Goal: Information Seeking & Learning: Find specific page/section

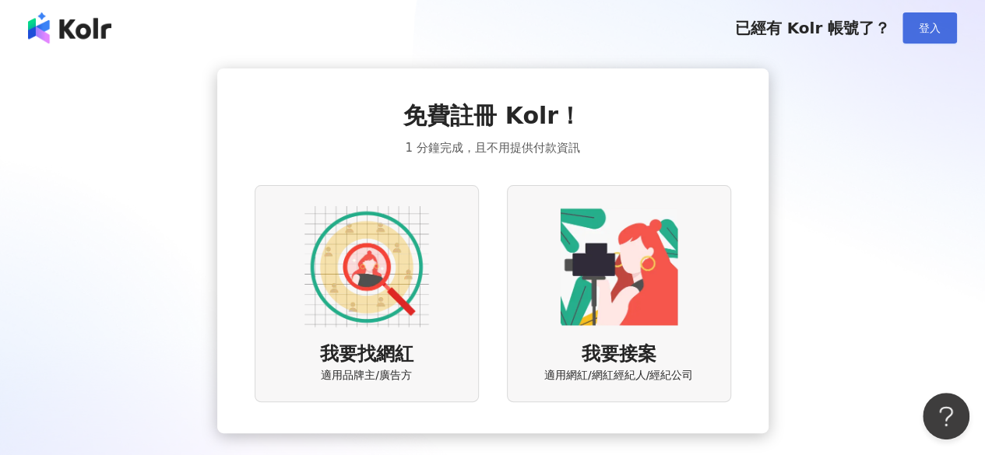
click at [928, 29] on span "登入" at bounding box center [930, 28] width 22 height 12
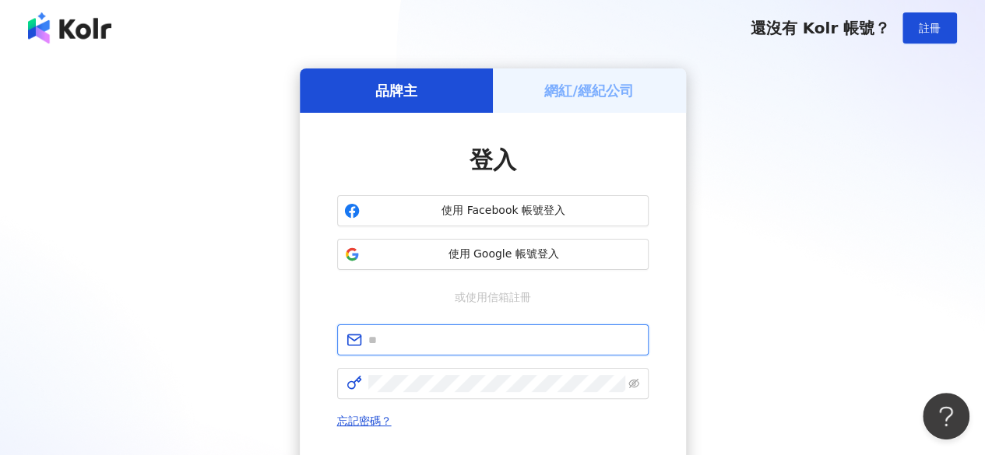
type input "**********"
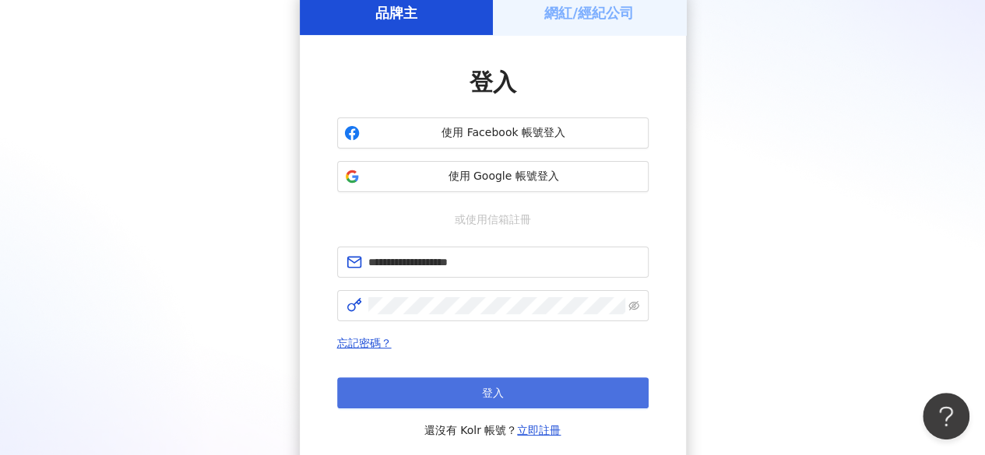
click at [437, 388] on button "登入" at bounding box center [492, 393] width 311 height 31
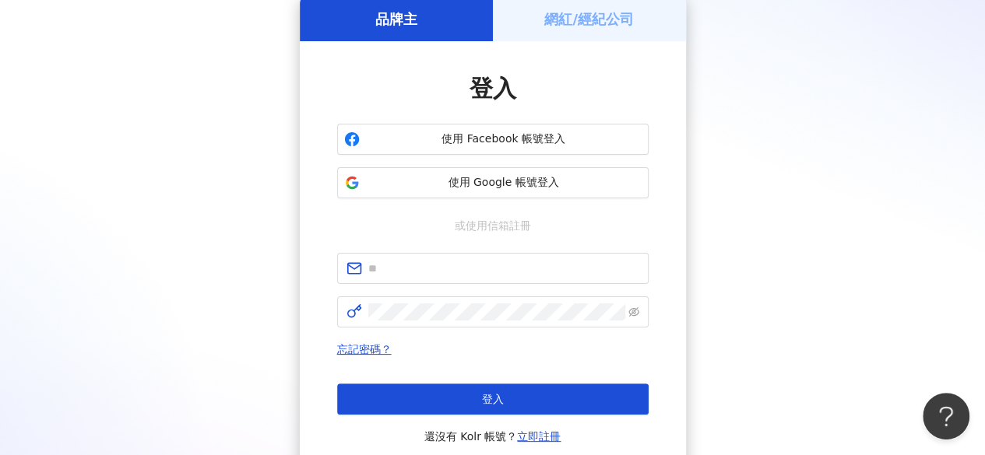
scroll to position [78, 0]
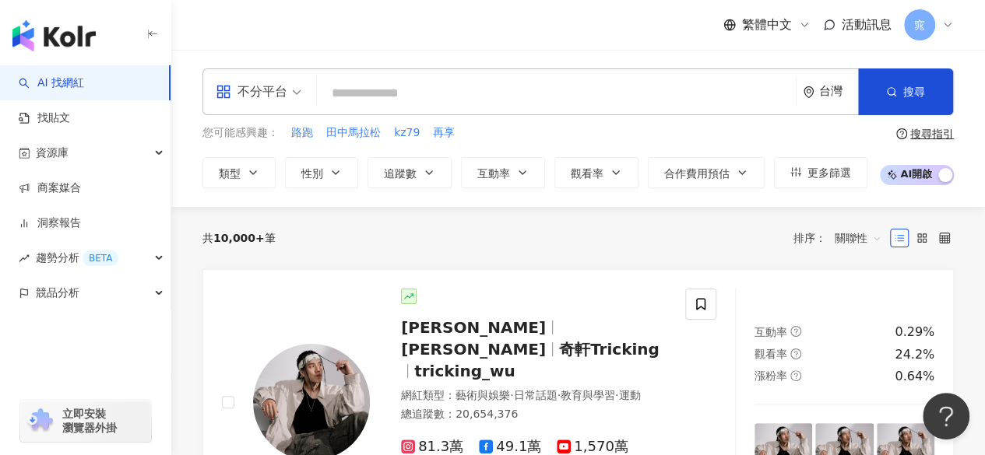
click at [385, 94] on input "search" at bounding box center [556, 94] width 466 height 30
type input "*"
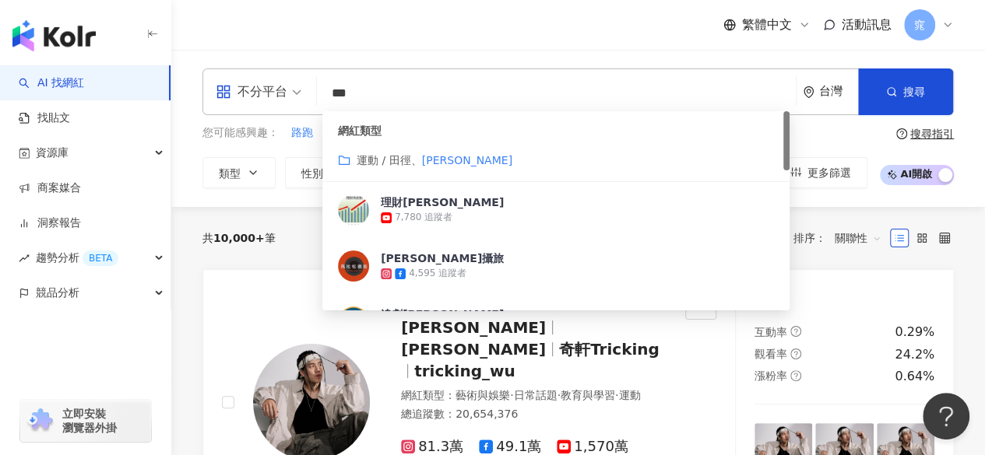
type input "***"
click at [831, 128] on div "您可能感興趣： 路跑 田中馬拉松 kz79 再享" at bounding box center [534, 133] width 665 height 17
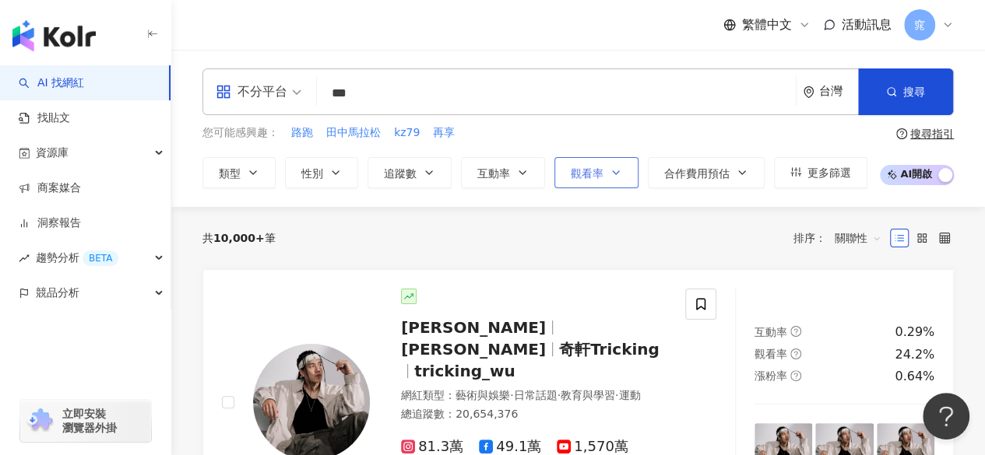
click at [581, 157] on button "觀看率" at bounding box center [596, 172] width 84 height 31
click at [392, 167] on span "追蹤數" at bounding box center [400, 173] width 33 height 12
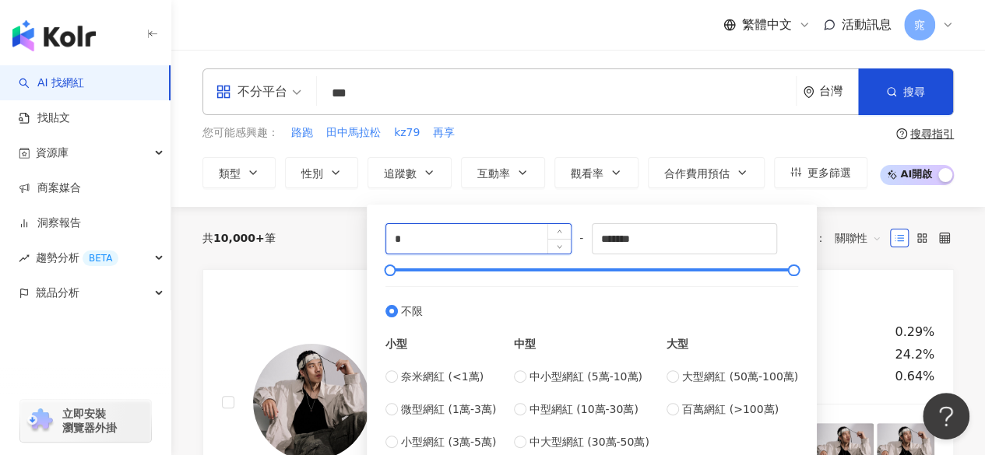
click at [462, 244] on input "*" at bounding box center [478, 239] width 184 height 30
type input "*"
type input "****"
drag, startPoint x: 694, startPoint y: 241, endPoint x: 462, endPoint y: 244, distance: 231.2
click at [462, 244] on div "**** - ******* 不限 小型 奈米網紅 (<1萬) 微型網紅 (1萬-3萬) 小型網紅 (3萬-5萬) 中型 中小型網紅 (5萬-10萬) 中型網…" at bounding box center [591, 336] width 413 height 227
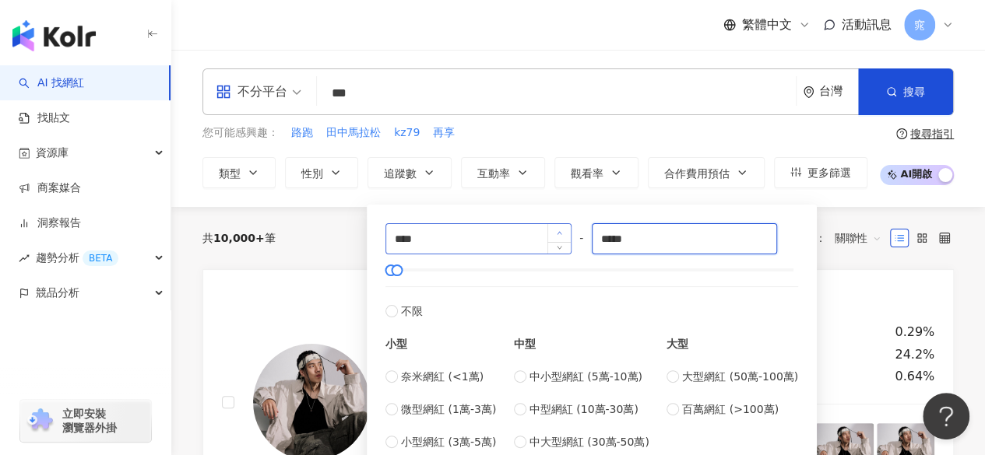
type input "*****"
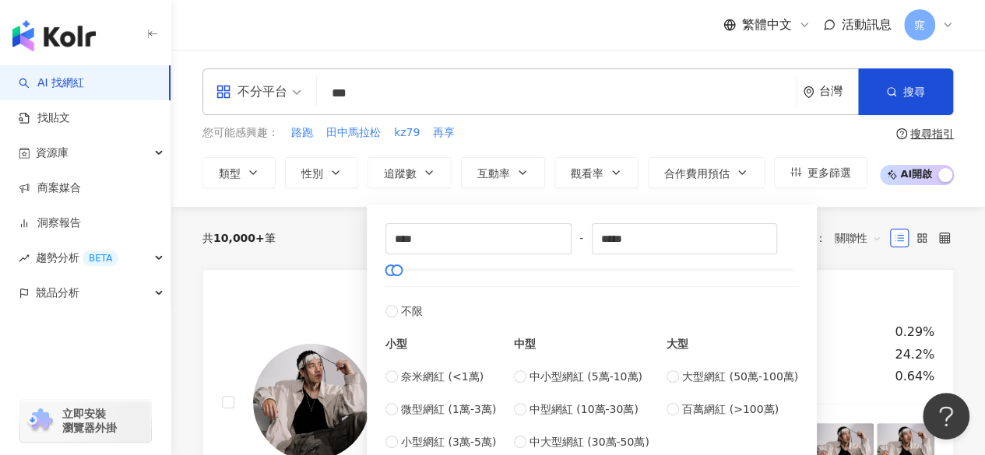
click at [840, 213] on div "共 10,000+ 筆 排序： 關聯性" at bounding box center [577, 238] width 751 height 62
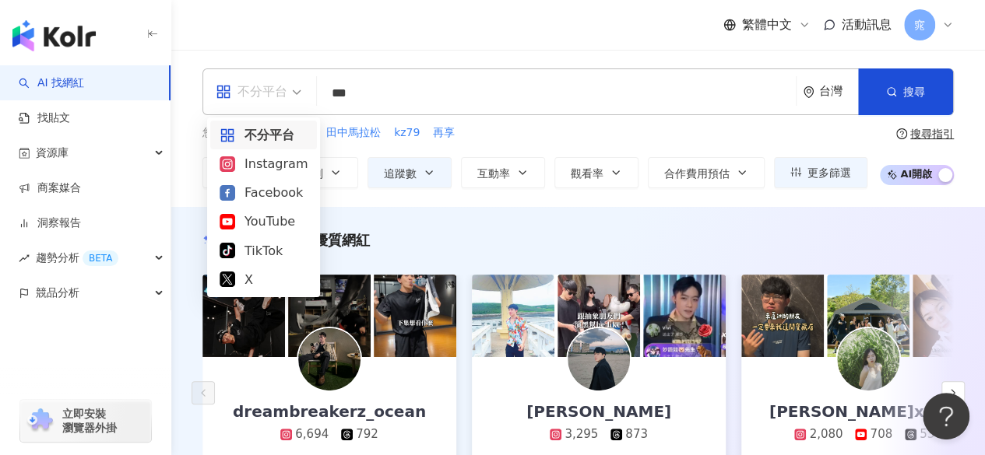
click at [267, 88] on div "不分平台" at bounding box center [252, 91] width 72 height 25
click at [268, 162] on div "Instagram" at bounding box center [264, 163] width 88 height 19
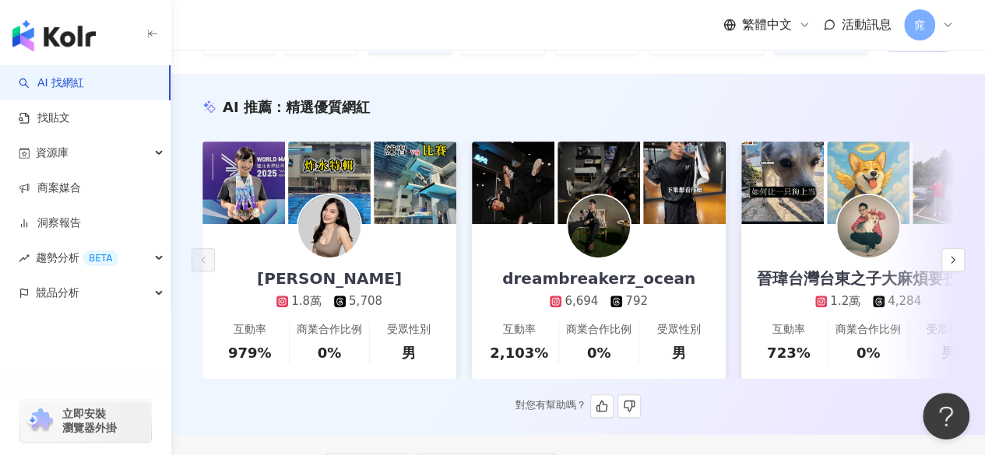
scroll to position [156, 0]
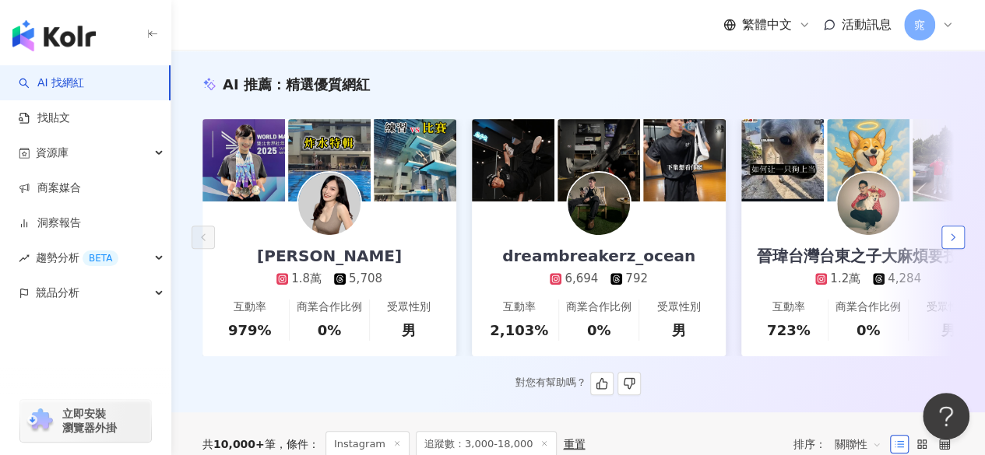
click at [950, 244] on icon "button" at bounding box center [953, 237] width 12 height 12
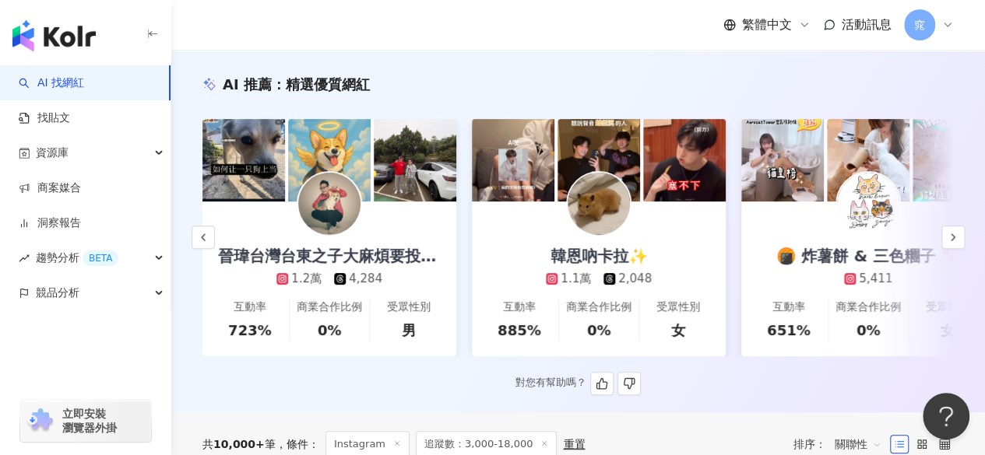
scroll to position [0, 0]
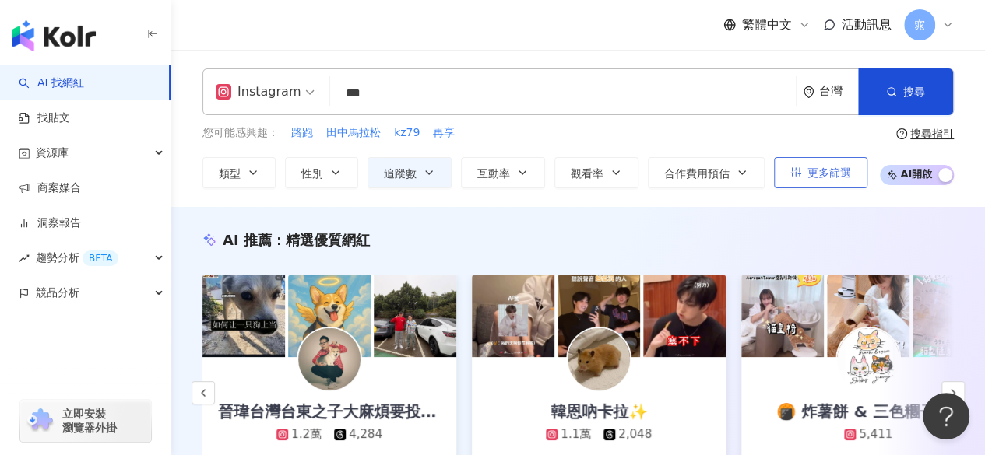
click at [819, 177] on span "更多篩選" at bounding box center [829, 173] width 44 height 12
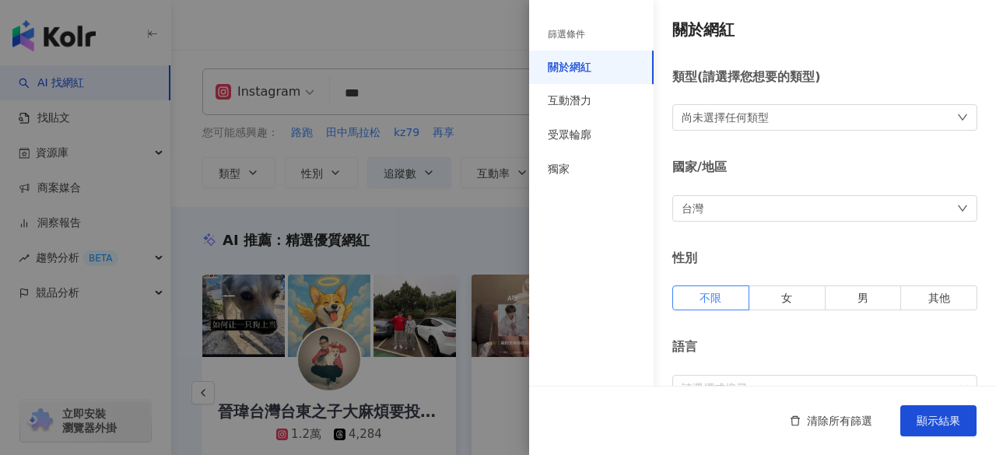
click at [459, 230] on div at bounding box center [498, 227] width 996 height 455
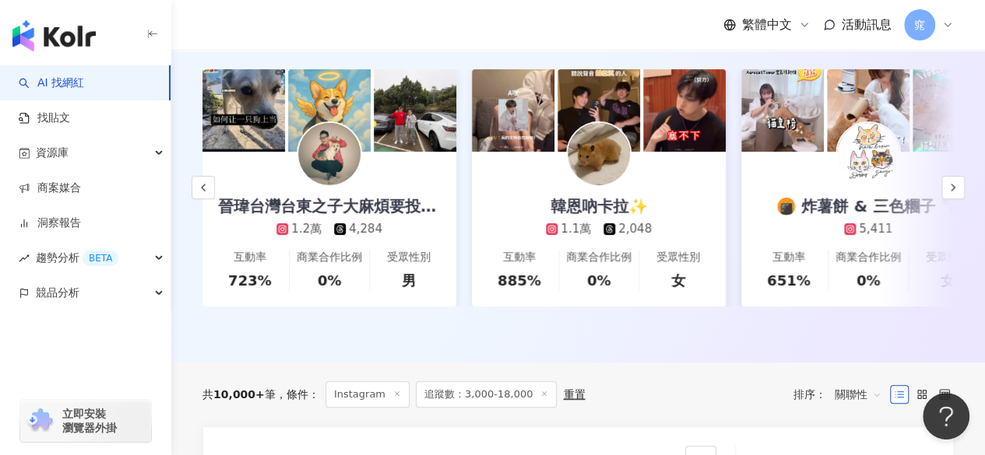
scroll to position [234, 0]
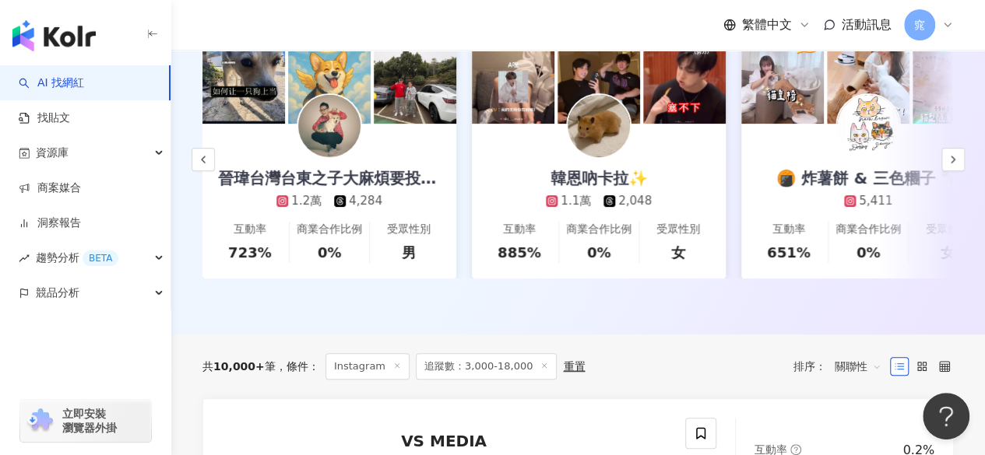
click at [858, 379] on span "關聯性" at bounding box center [857, 366] width 47 height 25
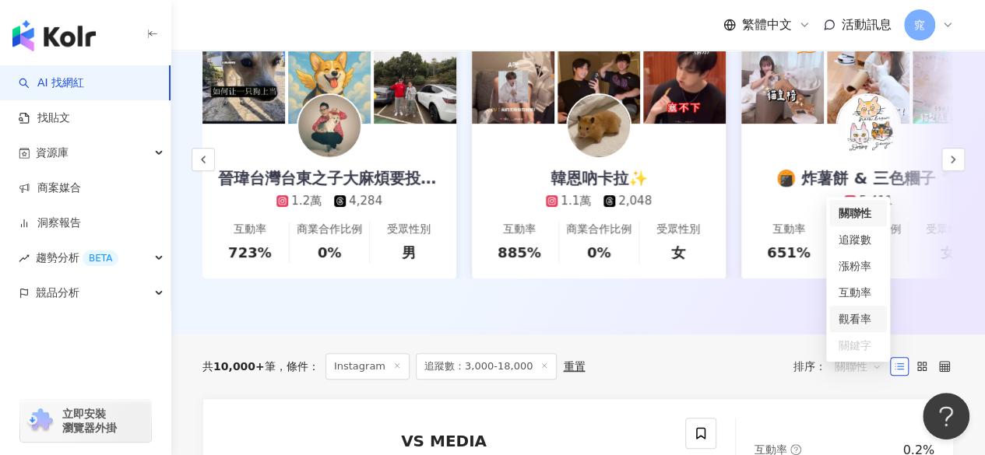
click at [864, 312] on div "觀看率" at bounding box center [857, 319] width 39 height 17
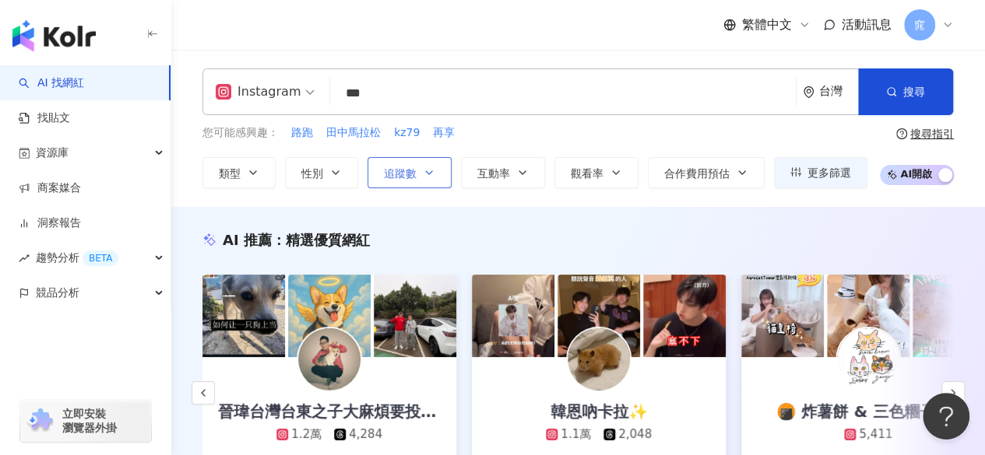
click at [419, 177] on button "追蹤數" at bounding box center [409, 172] width 84 height 31
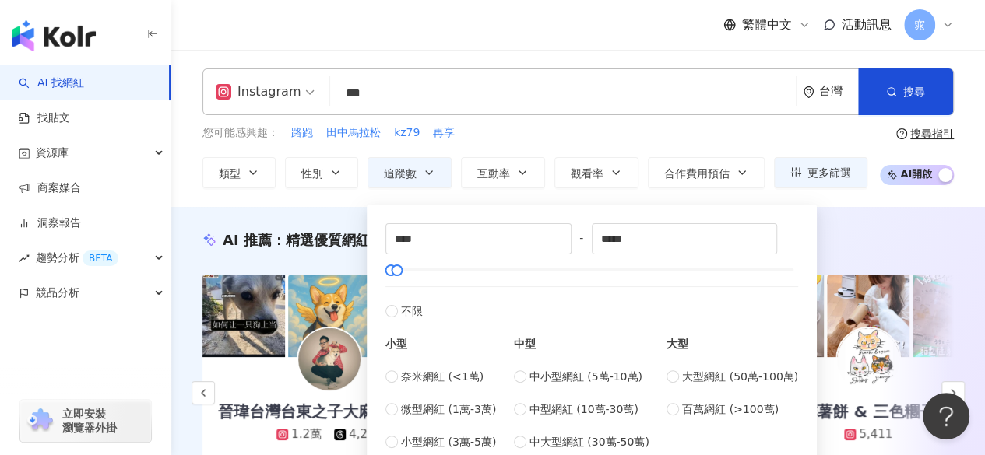
click at [588, 135] on div "您可能感興趣： 路跑 田中馬拉松 kz79 再享" at bounding box center [534, 133] width 665 height 17
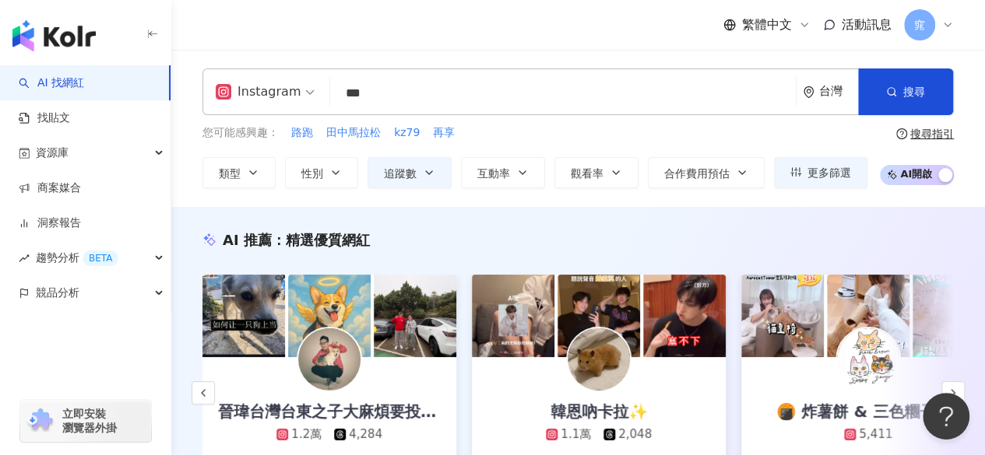
click at [358, 77] on div "Instagram *** 台灣 搜尋 customizedTag 5d5f0bb2-dea5-44c6-af25-b0368314a069 網紅類型 運動 …" at bounding box center [577, 92] width 751 height 47
click at [304, 130] on span "路跑" at bounding box center [302, 133] width 22 height 16
type input "**"
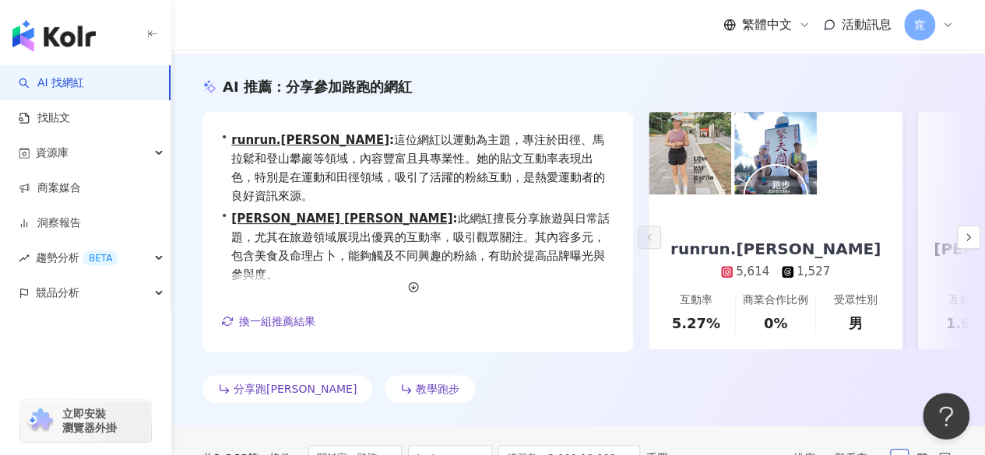
scroll to position [156, 0]
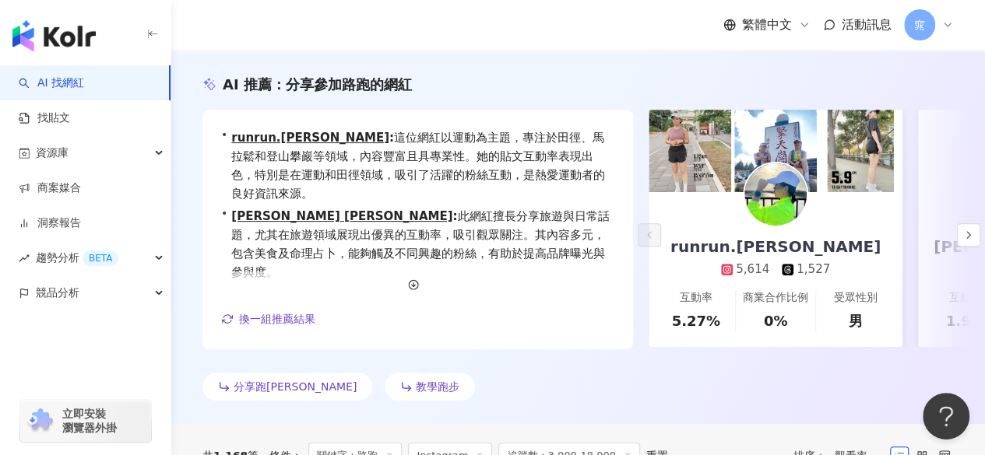
click at [801, 241] on div "runrun.[PERSON_NAME]" at bounding box center [775, 247] width 241 height 22
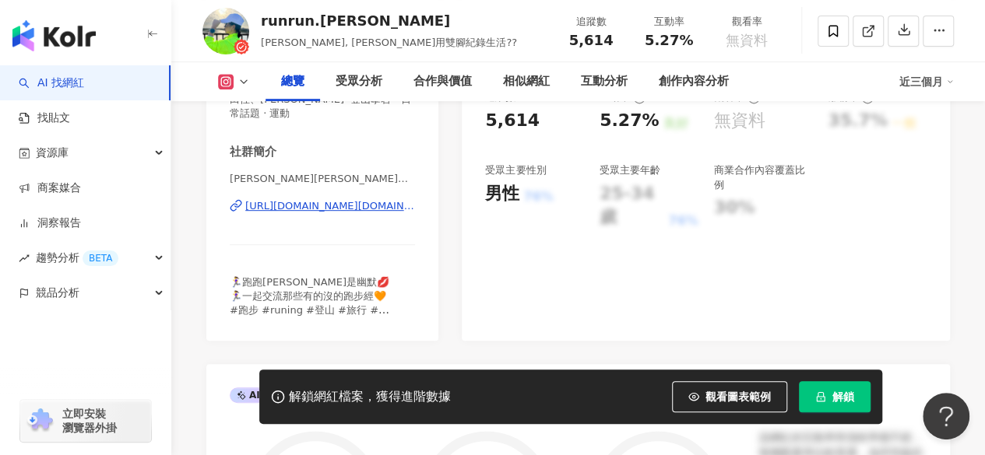
click at [339, 121] on span "田徑、[PERSON_NAME]· 登山攀岩 · 日常話題 · 運動" at bounding box center [322, 107] width 185 height 28
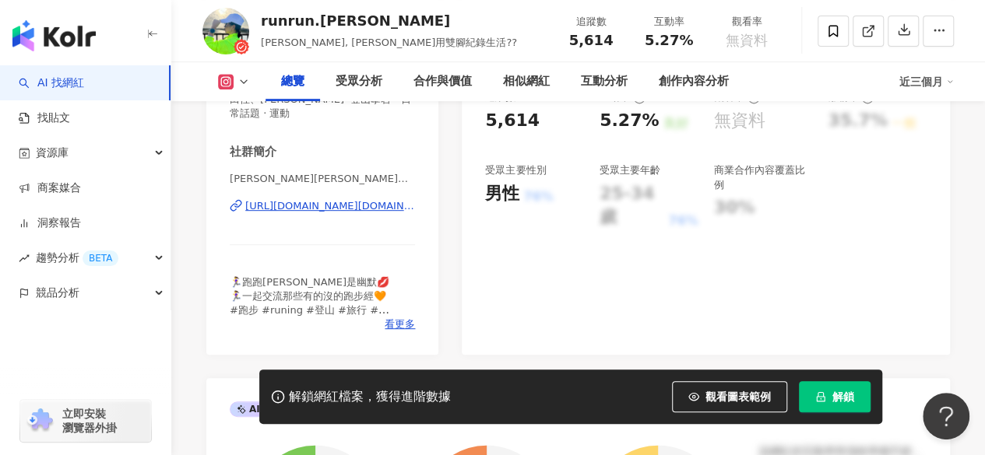
click at [335, 202] on div "[URL][DOMAIN_NAME][DOMAIN_NAME][PERSON_NAME]" at bounding box center [330, 206] width 170 height 14
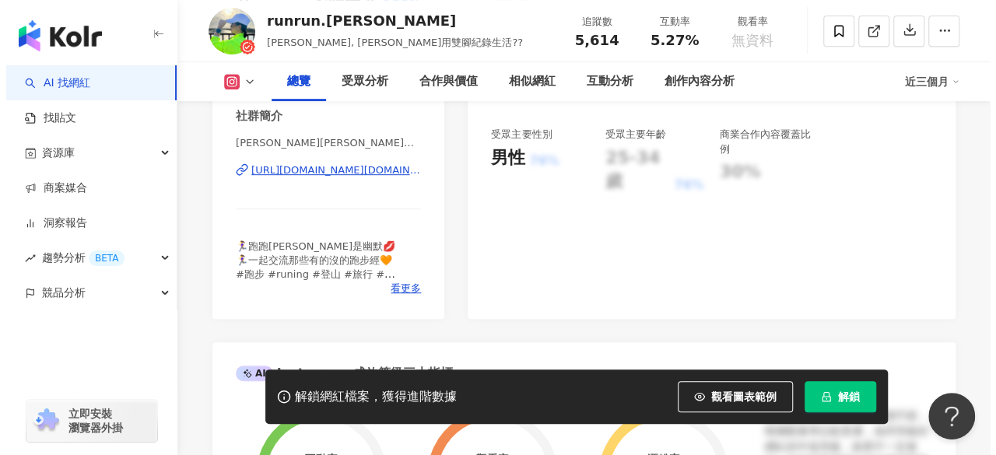
scroll to position [389, 0]
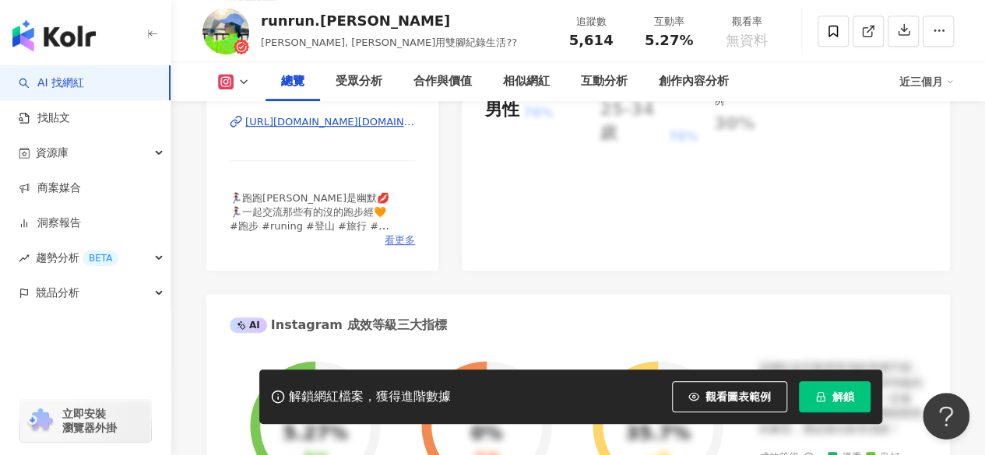
click at [397, 242] on span "看更多" at bounding box center [400, 241] width 30 height 14
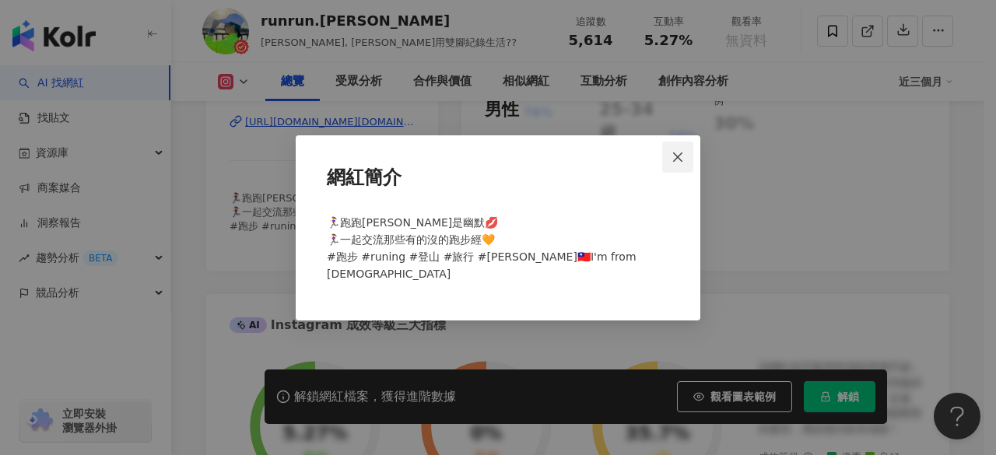
click at [678, 154] on icon "close" at bounding box center [678, 157] width 12 height 12
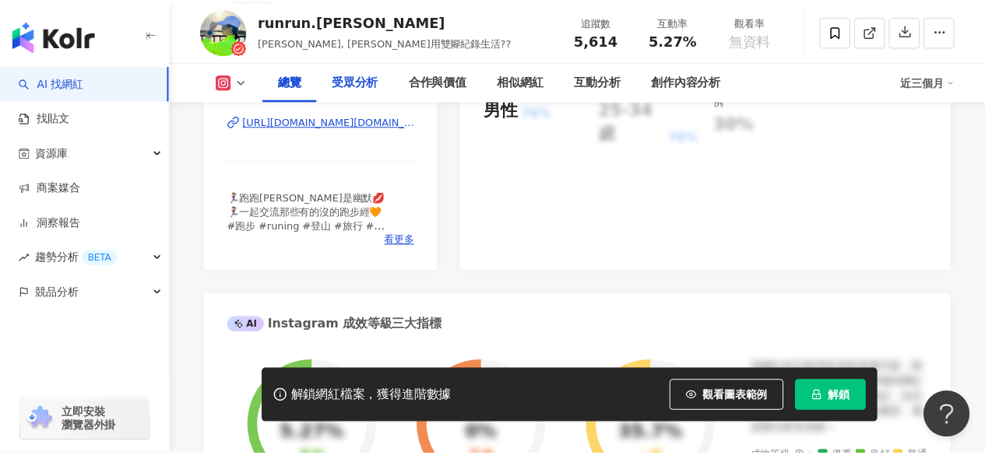
scroll to position [0, 0]
